Goal: Find specific page/section: Find specific page/section

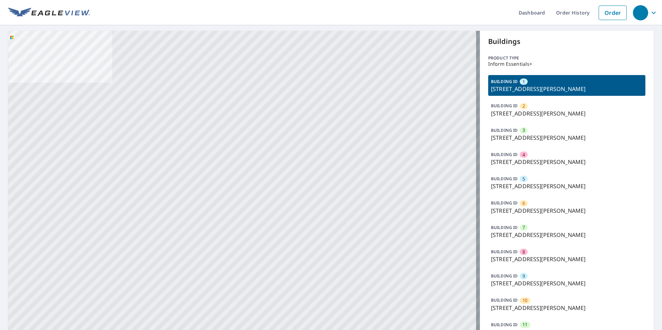
click at [544, 137] on p "[STREET_ADDRESS][PERSON_NAME]" at bounding box center [567, 138] width 152 height 8
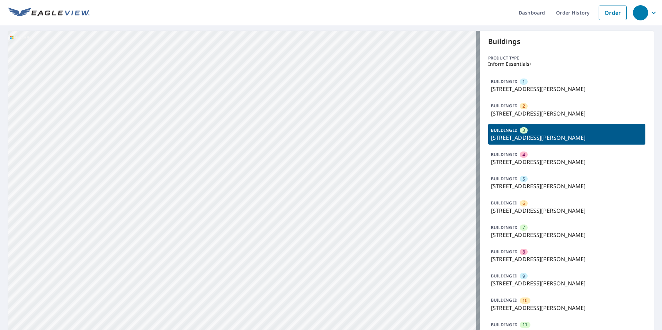
click at [544, 134] on p "[STREET_ADDRESS][PERSON_NAME]" at bounding box center [567, 138] width 152 height 8
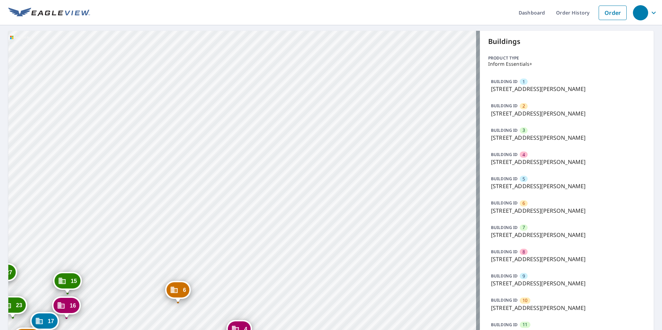
click at [533, 136] on p "[STREET_ADDRESS][PERSON_NAME]" at bounding box center [567, 138] width 152 height 8
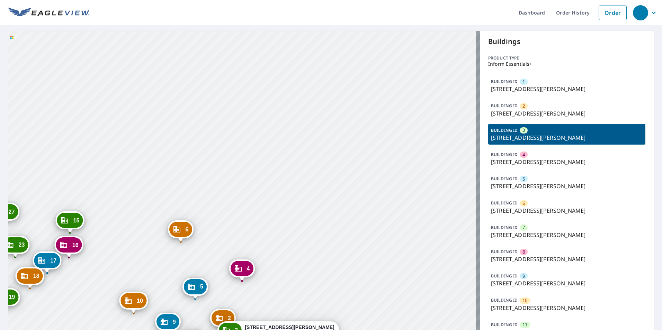
drag, startPoint x: 315, startPoint y: 182, endPoint x: 329, endPoint y: 159, distance: 26.7
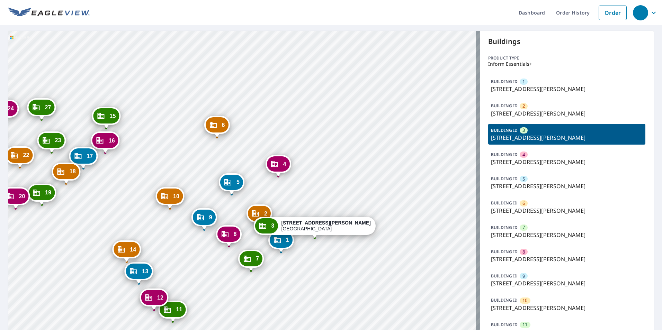
drag, startPoint x: 304, startPoint y: 248, endPoint x: 326, endPoint y: 166, distance: 84.7
